Goal: Task Accomplishment & Management: Complete application form

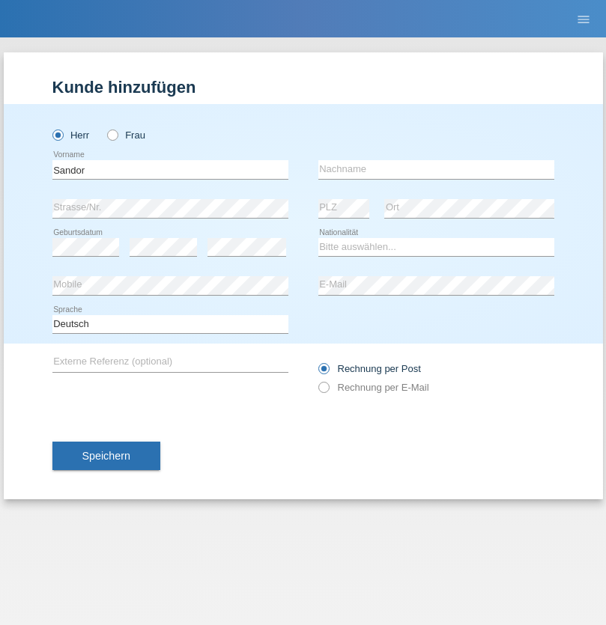
type input "Sandor"
click at [436, 169] on input "text" at bounding box center [436, 169] width 236 height 19
type input "Pérez Malpica"
select select "CU"
select select "C"
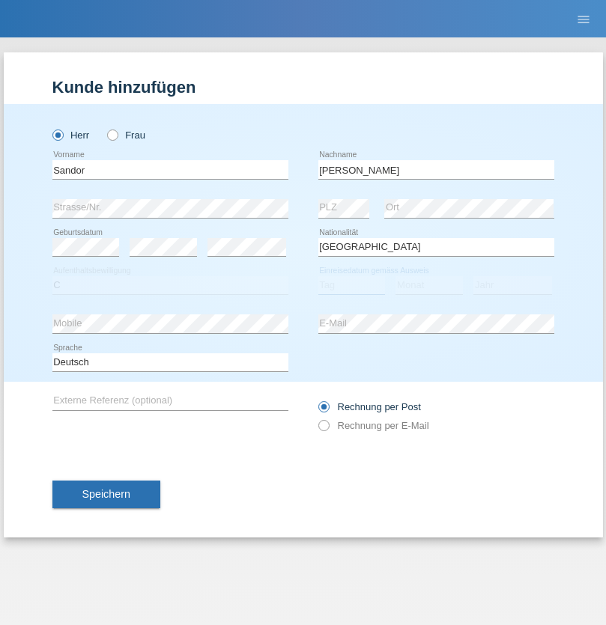
select select "23"
select select "05"
select select "2021"
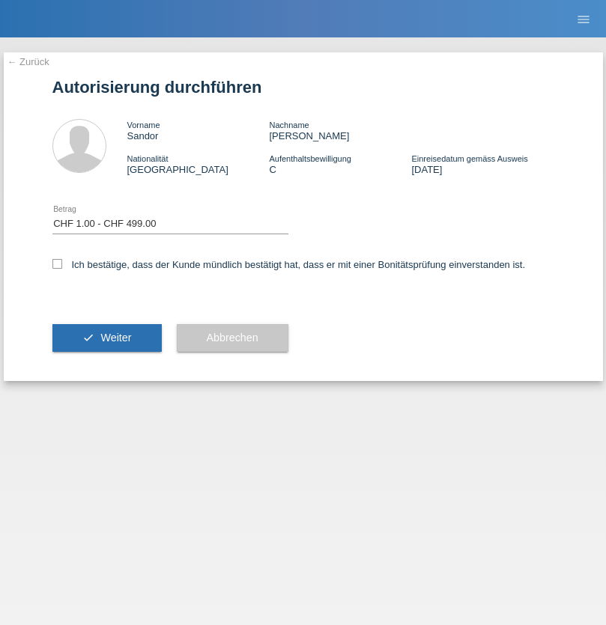
select select "1"
checkbox input "true"
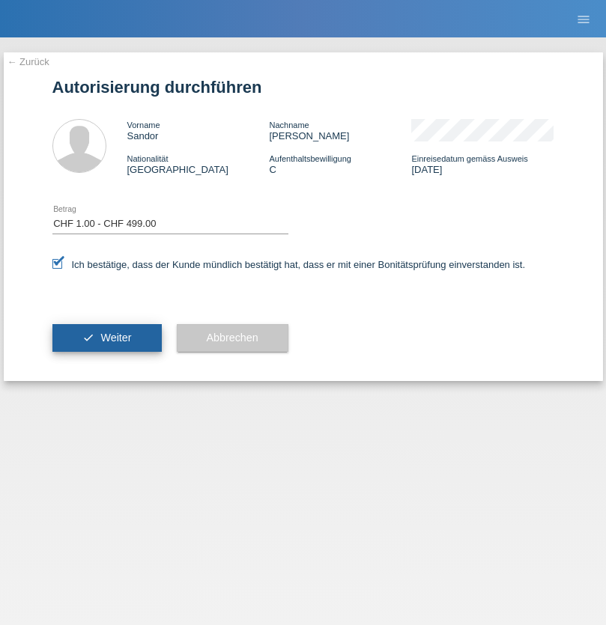
click at [106, 338] on span "Weiter" at bounding box center [115, 338] width 31 height 12
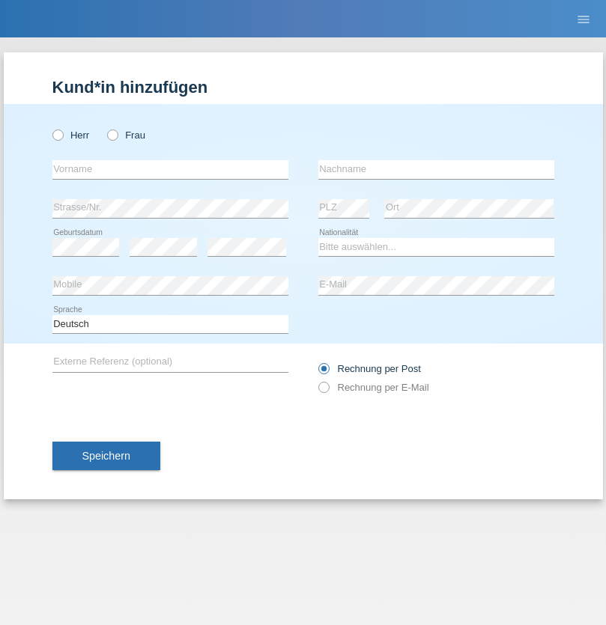
radio input "true"
click at [170, 169] on input "text" at bounding box center [170, 169] width 236 height 19
type input "Veronique"
click at [436, 169] on input "text" at bounding box center [436, 169] width 236 height 19
type input "[PERSON_NAME]"
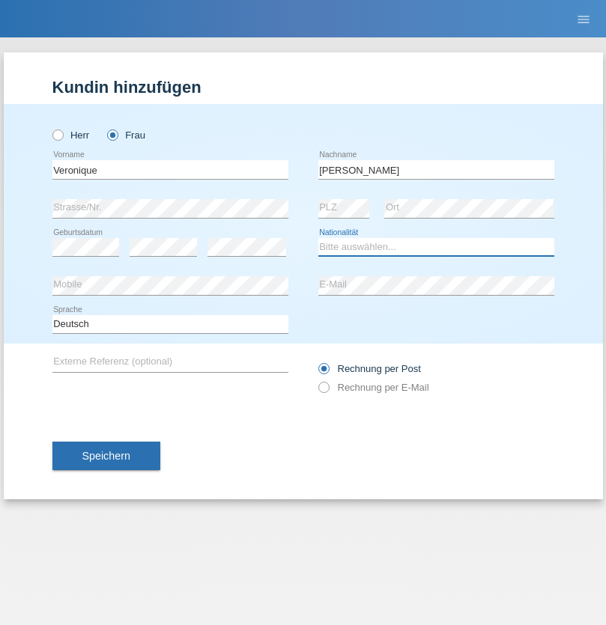
select select "FR"
select select "C"
select select "31"
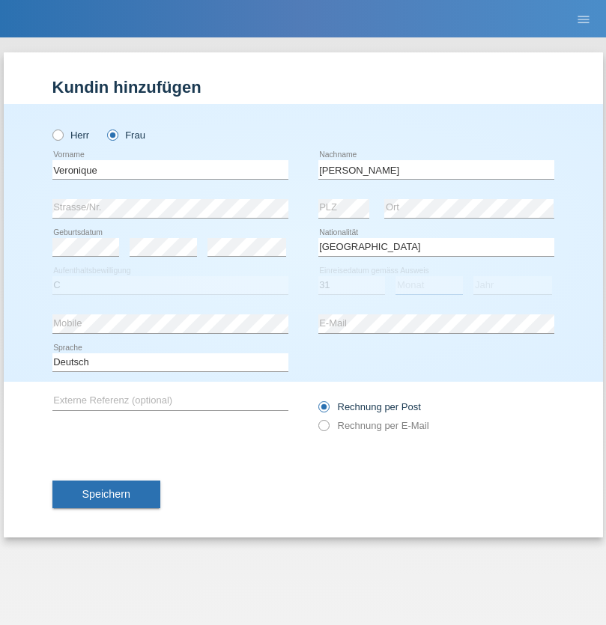
select select "08"
select select "1985"
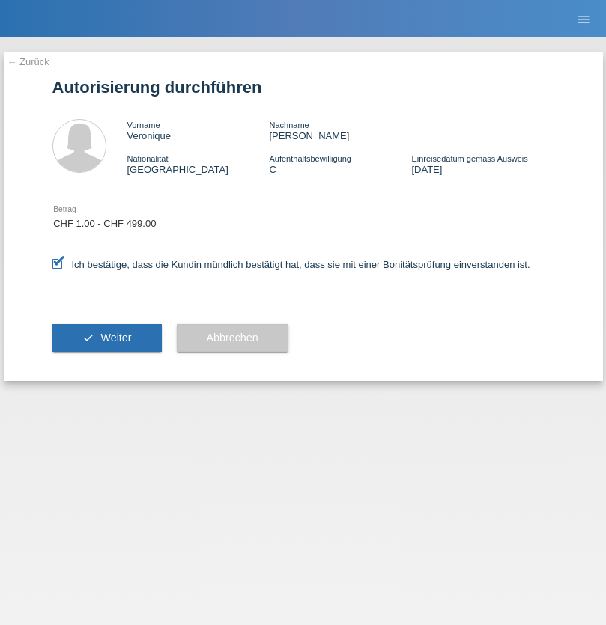
select select "1"
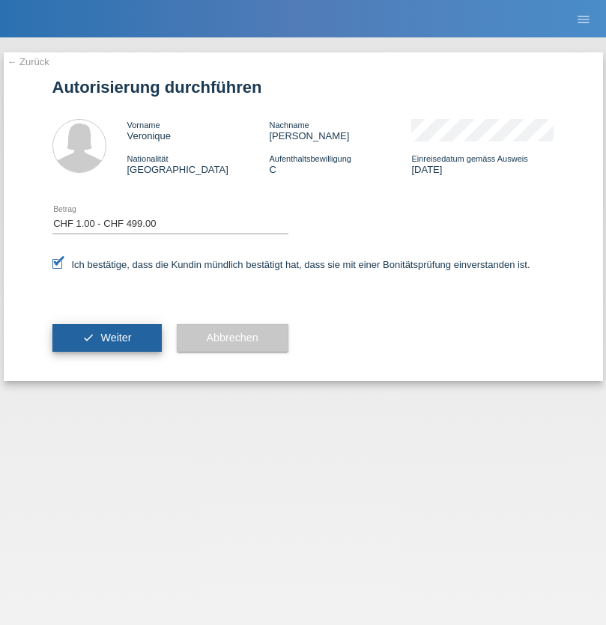
click at [106, 338] on span "Weiter" at bounding box center [115, 338] width 31 height 12
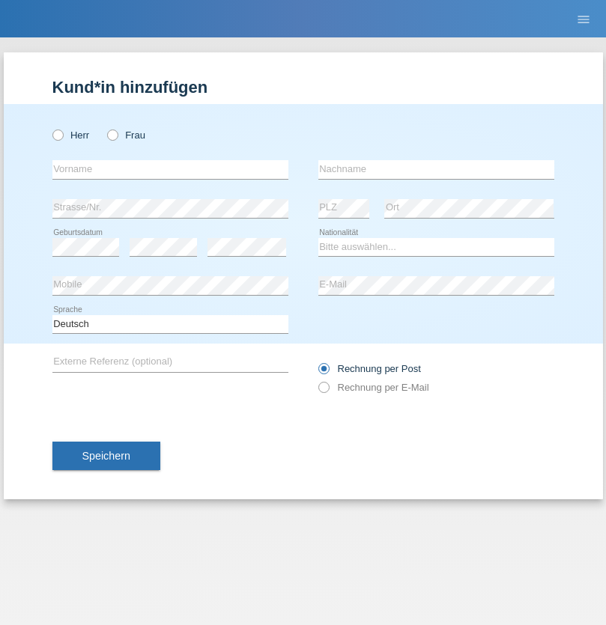
radio input "true"
click at [170, 169] on input "text" at bounding box center [170, 169] width 236 height 19
type input "Tatiana"
click at [436, 169] on input "text" at bounding box center [436, 169] width 236 height 19
type input "Derpich"
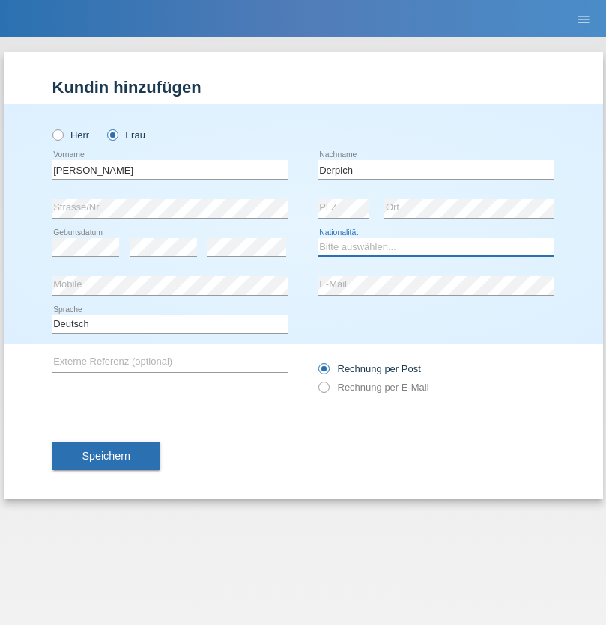
select select "CH"
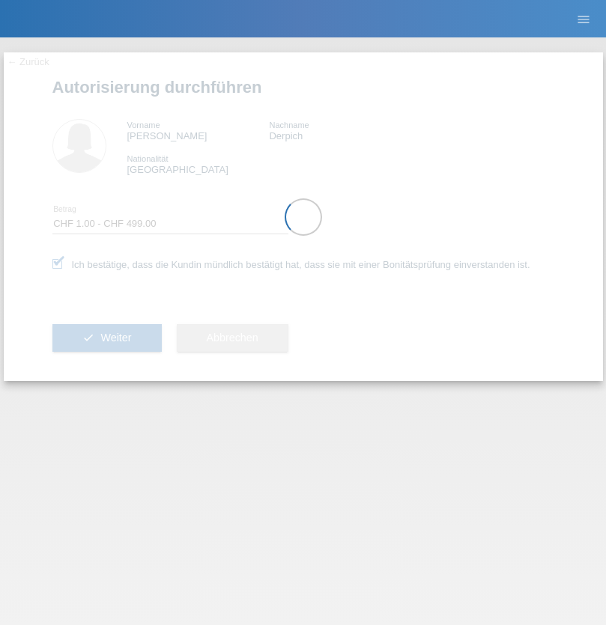
select select "1"
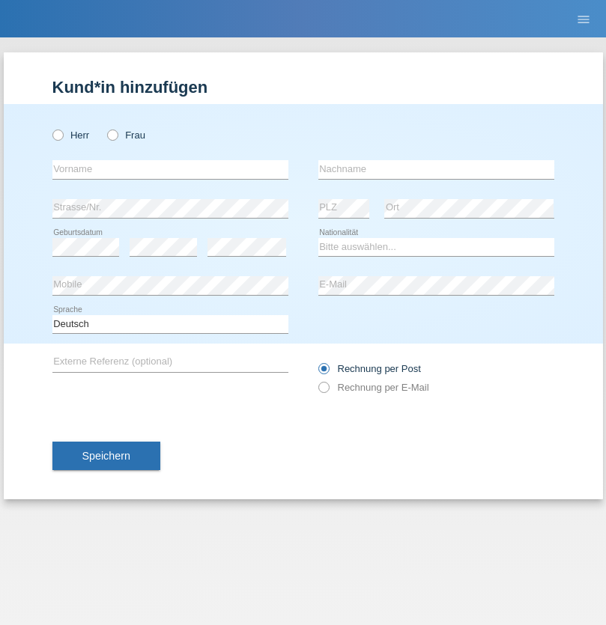
radio input "true"
click at [170, 169] on input "text" at bounding box center [170, 169] width 236 height 19
type input "Bruno"
click at [436, 169] on input "text" at bounding box center [436, 169] width 236 height 19
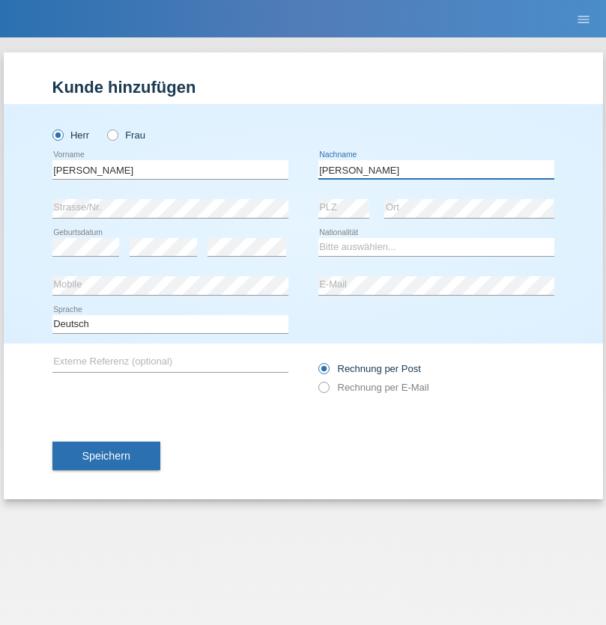
type input "Matias da Costa"
select select "BR"
select select "C"
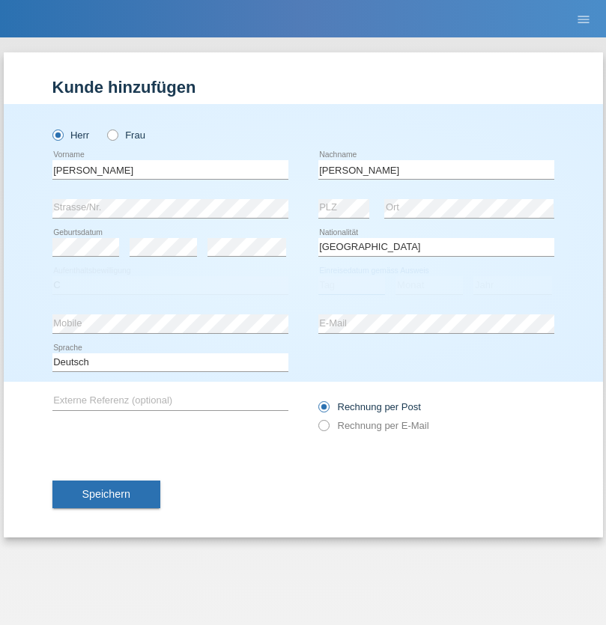
select select "25"
select select "12"
select select "2002"
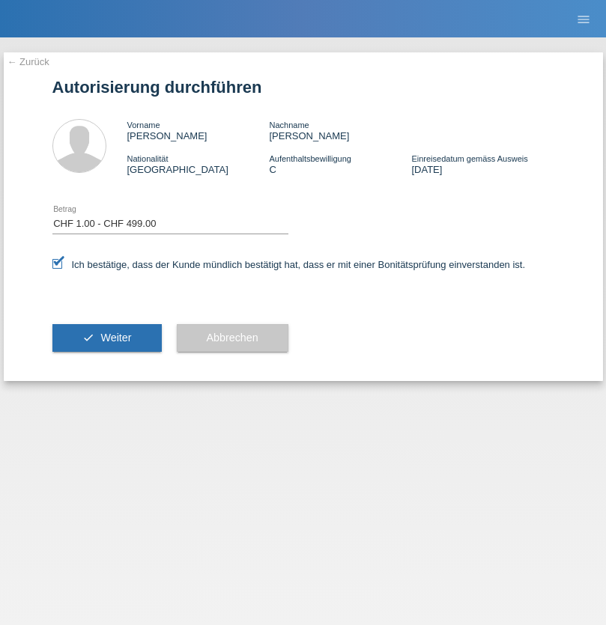
select select "1"
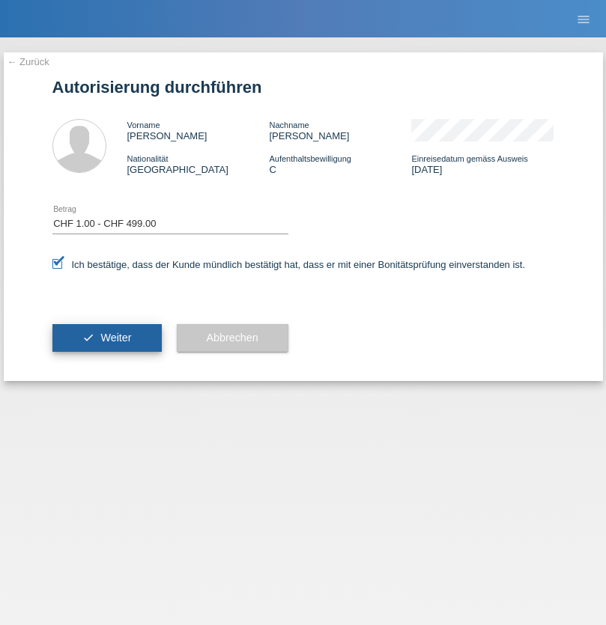
click at [106, 338] on span "Weiter" at bounding box center [115, 338] width 31 height 12
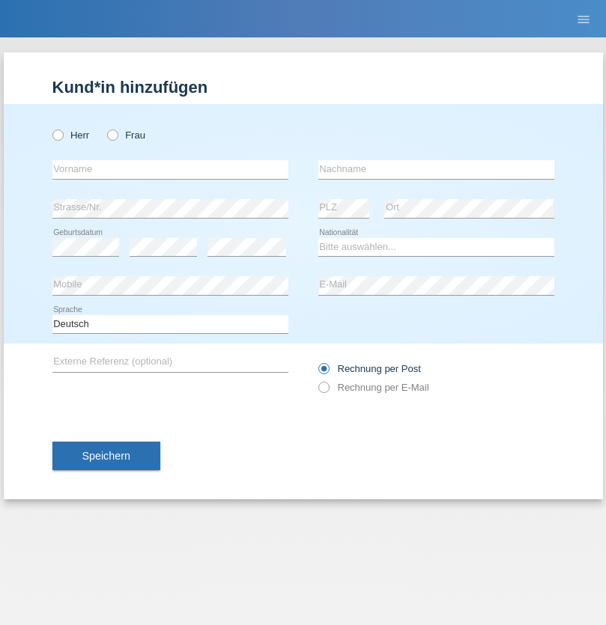
radio input "true"
click at [170, 169] on input "text" at bounding box center [170, 169] width 236 height 19
type input "[PERSON_NAME]"
click at [436, 169] on input "text" at bounding box center [436, 169] width 236 height 19
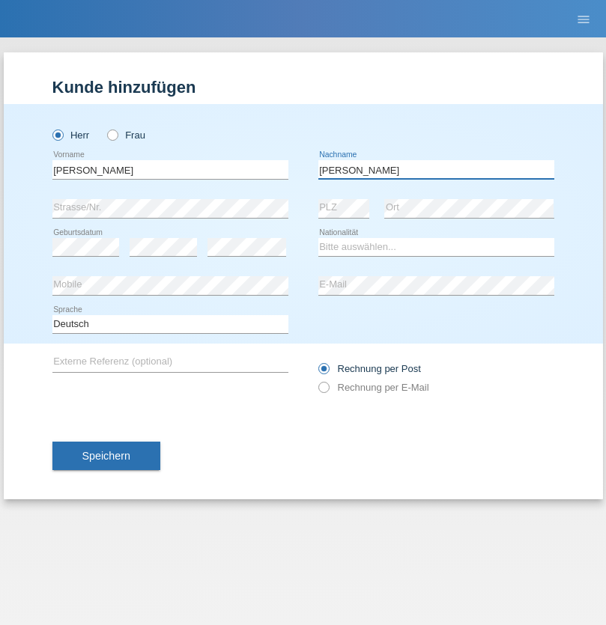
type input "Goncalves"
select select "PT"
select select "C"
select select "01"
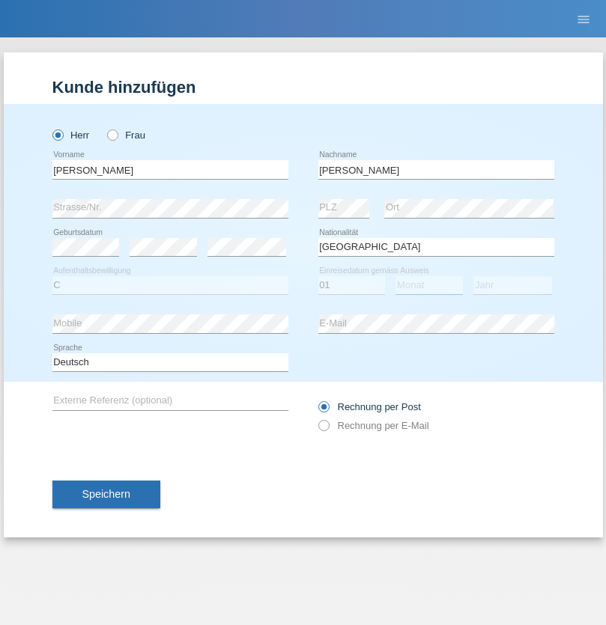
select select "07"
select select "2014"
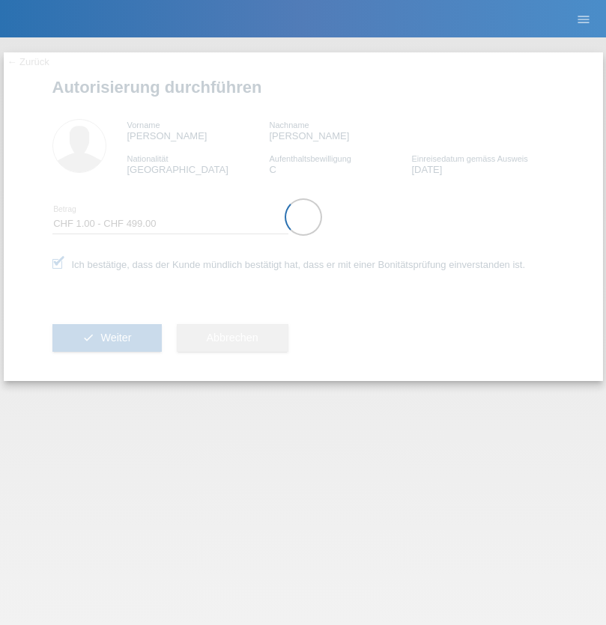
select select "1"
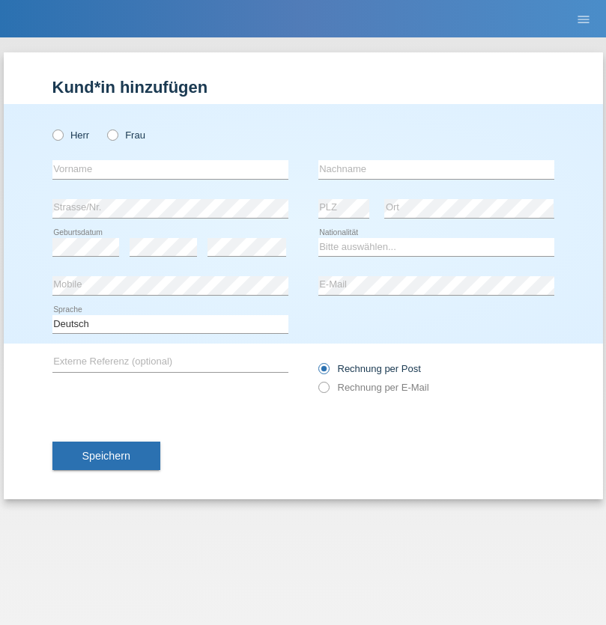
radio input "true"
click at [170, 169] on input "text" at bounding box center [170, 169] width 236 height 19
type input "[PERSON_NAME]"
click at [436, 169] on input "text" at bounding box center [436, 169] width 236 height 19
type input "Goncalves"
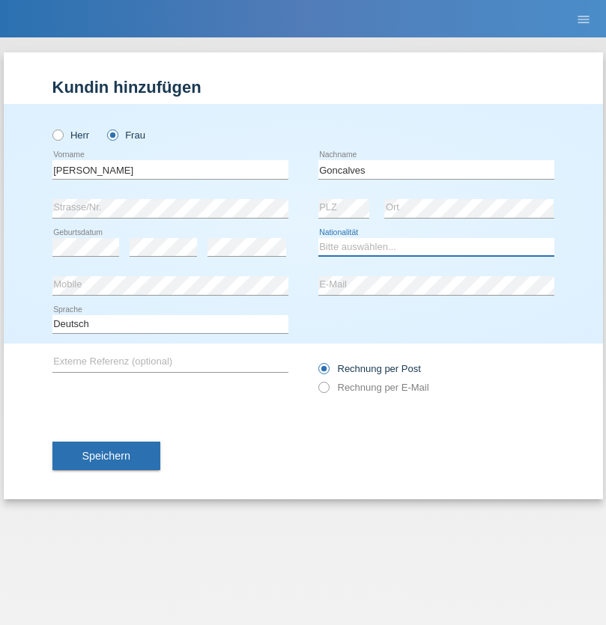
select select "PT"
select select "C"
select select "16"
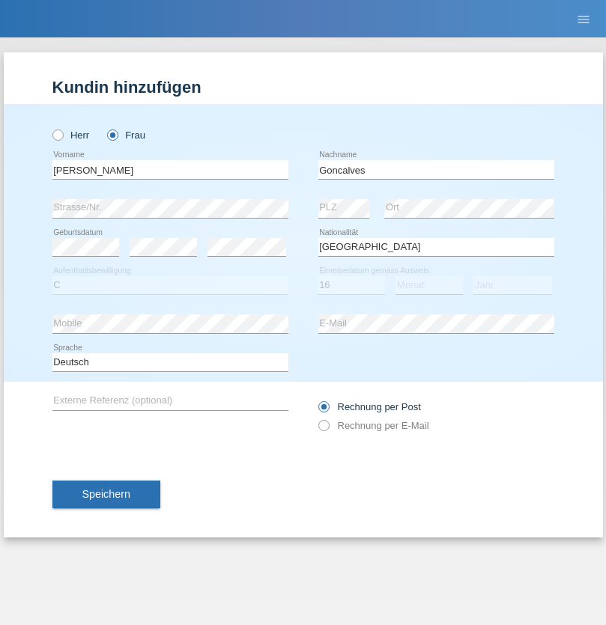
select select "09"
select select "2020"
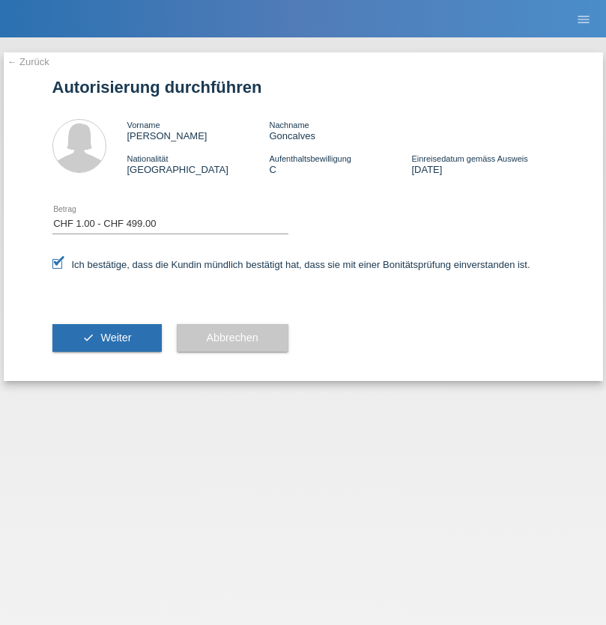
select select "1"
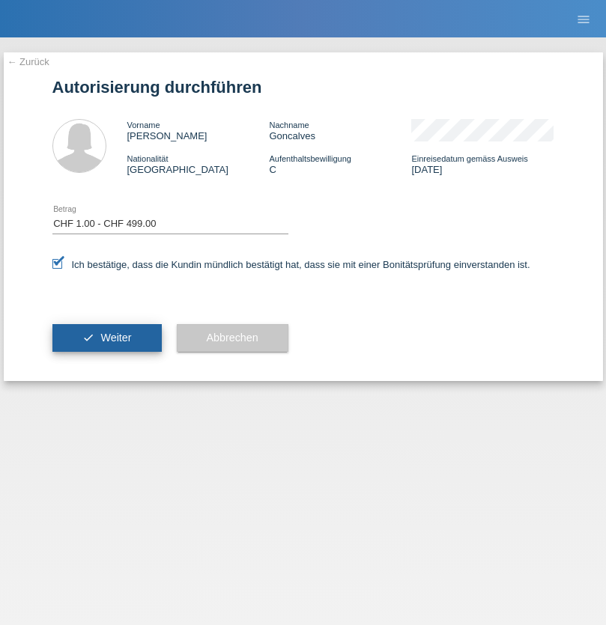
click at [106, 338] on span "Weiter" at bounding box center [115, 338] width 31 height 12
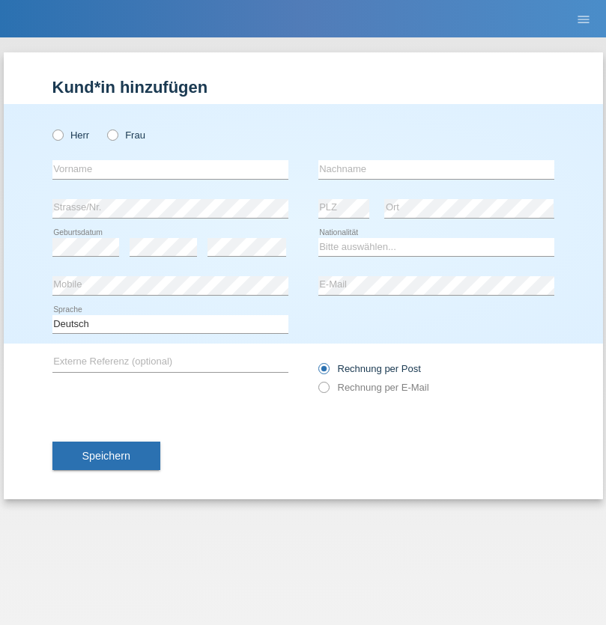
radio input "true"
click at [170, 169] on input "text" at bounding box center [170, 169] width 236 height 19
type input "Michel"
click at [436, 169] on input "text" at bounding box center [436, 169] width 236 height 19
type input "Bruderer"
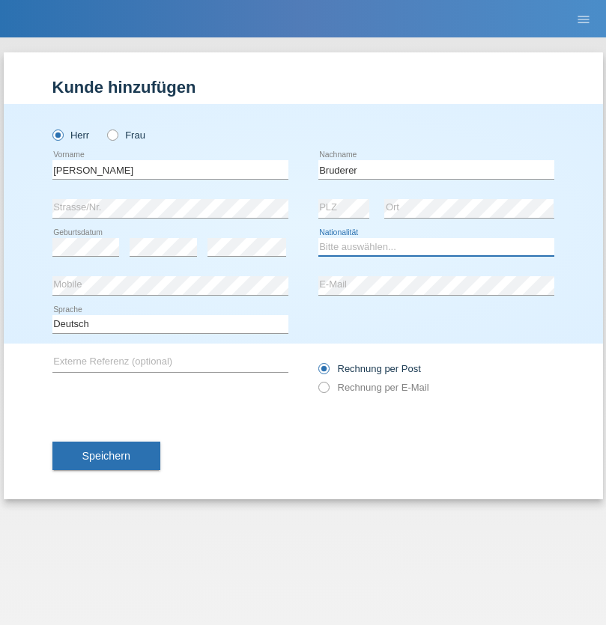
select select "CH"
